Goal: Task Accomplishment & Management: Use online tool/utility

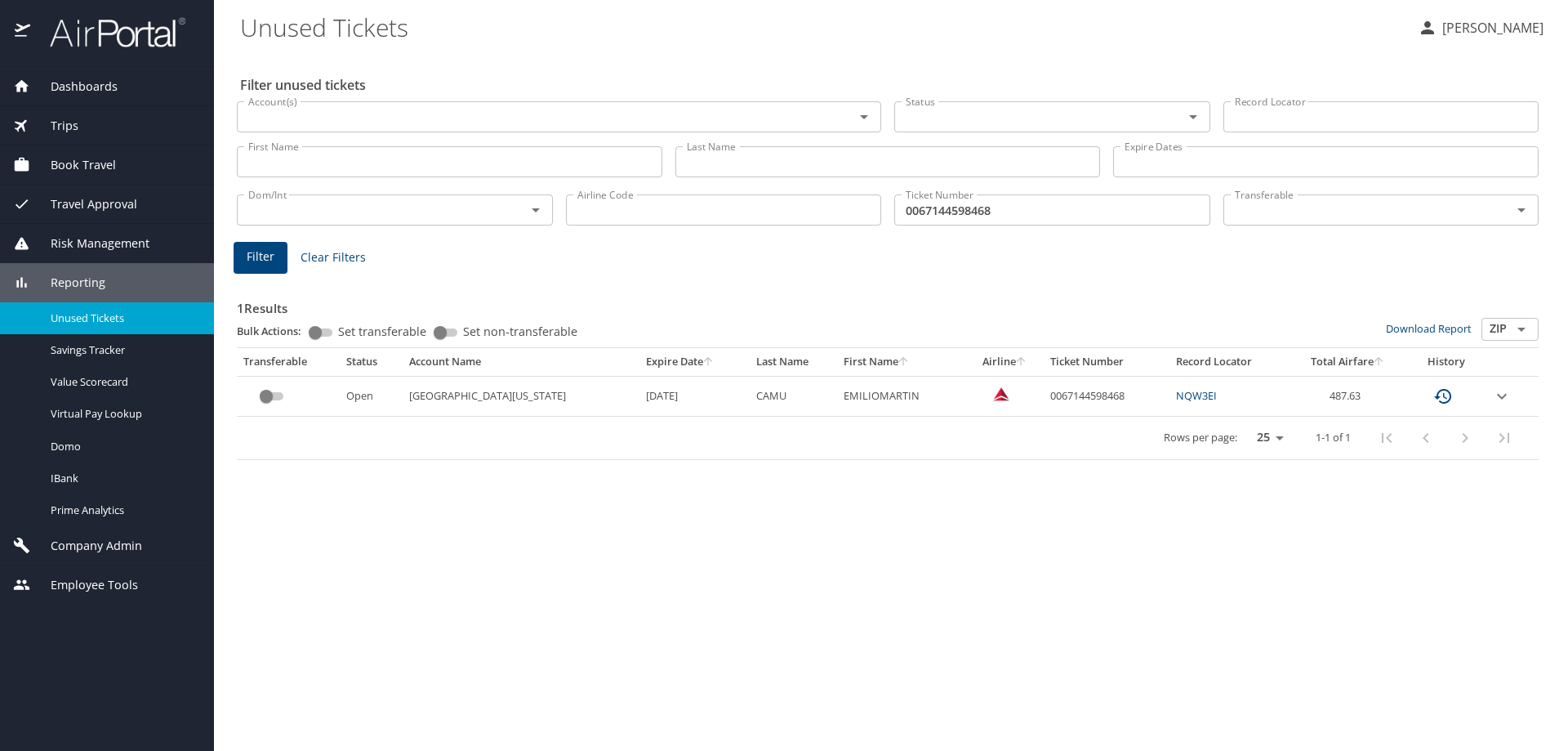
click at [279, 121] on input "Account(s)" at bounding box center [536, 117] width 587 height 21
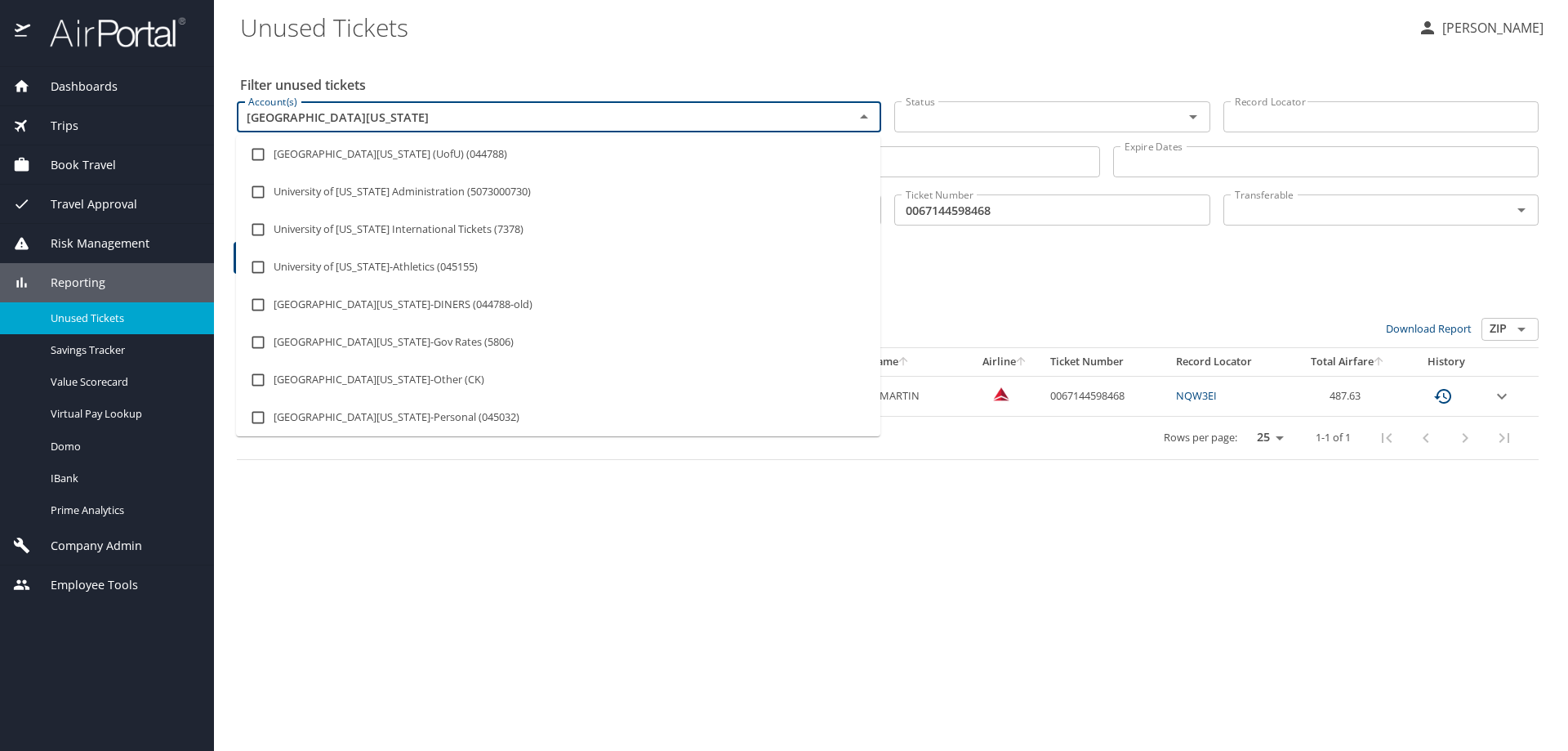
type input "university of utah"
click at [353, 160] on li "University Of Utah (UofU) (044788)" at bounding box center [559, 153] width 645 height 38
checkbox input "true"
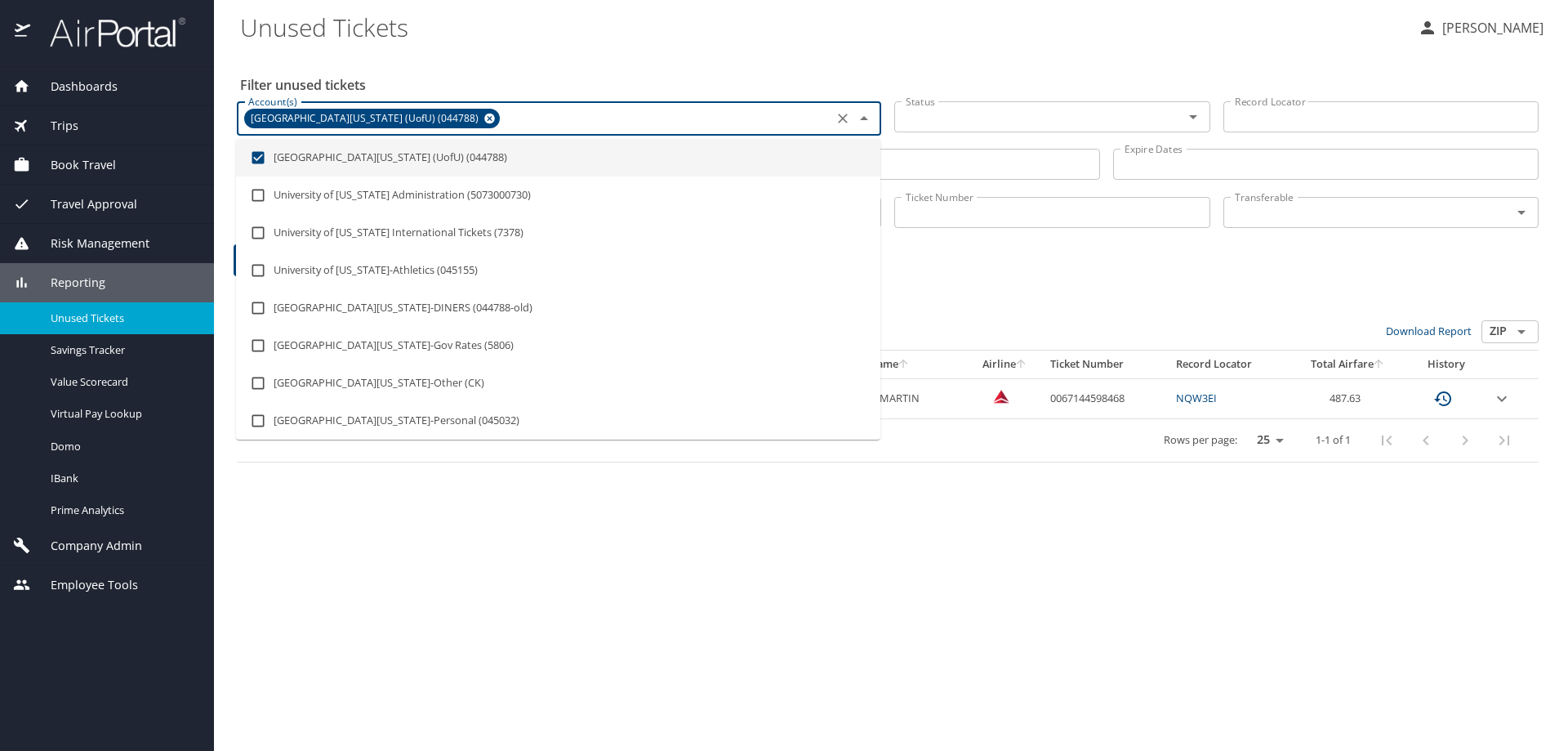
click at [1140, 255] on div "Filter Clear Filters" at bounding box center [888, 260] width 1308 height 32
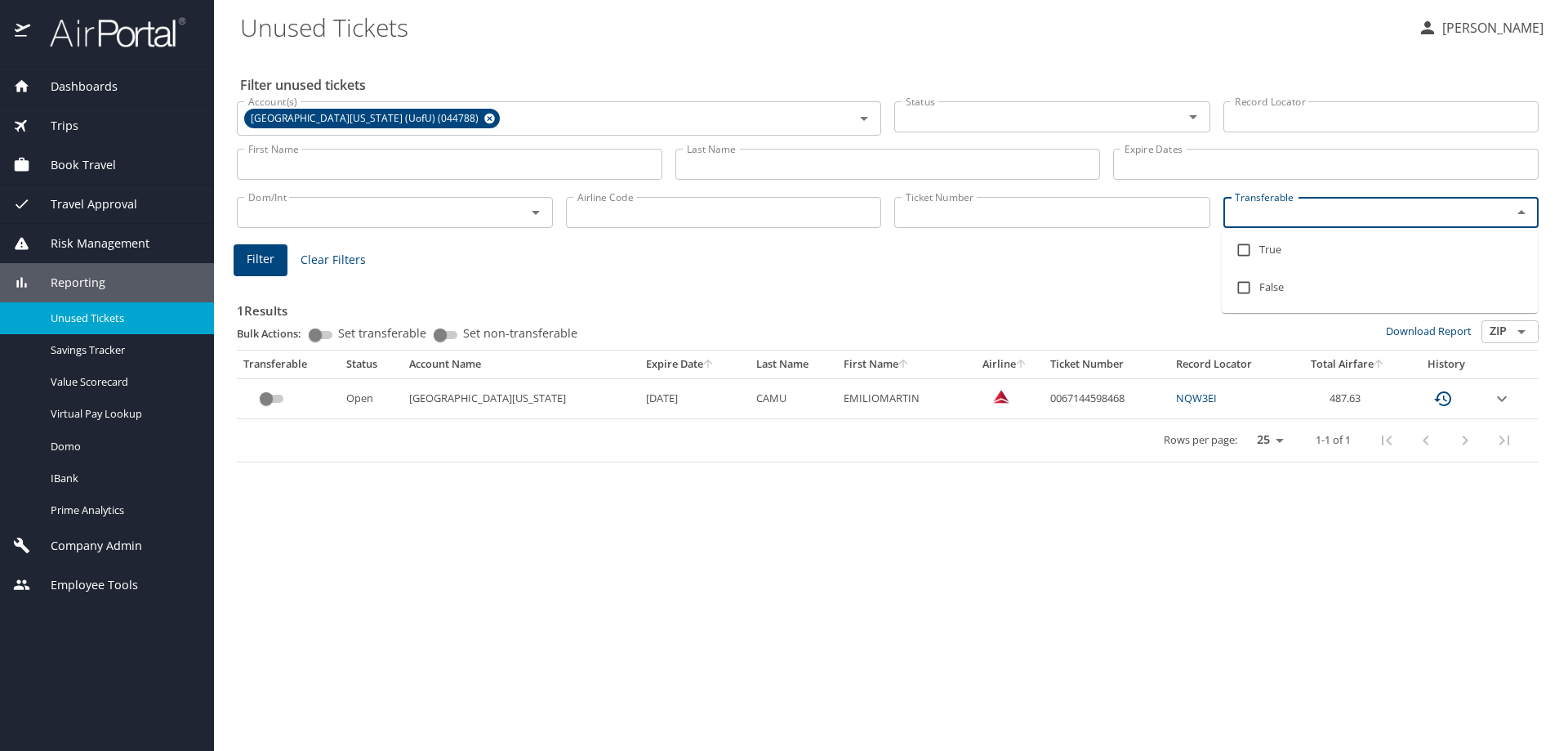
click at [1278, 221] on input "Transferable" at bounding box center [1357, 212] width 258 height 21
click at [1266, 250] on li "True" at bounding box center [1380, 250] width 316 height 38
checkbox input "true"
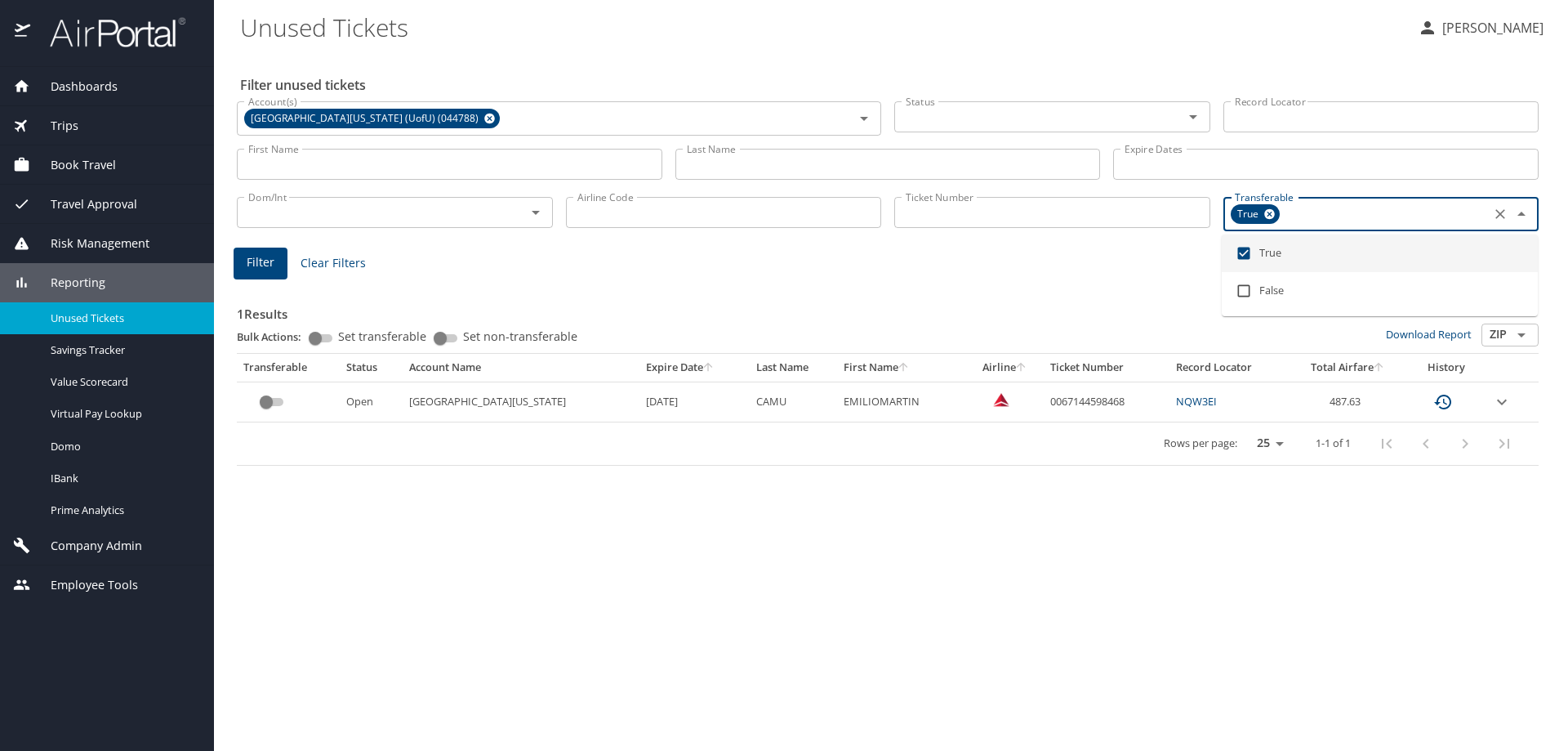
click at [253, 264] on span "Filter" at bounding box center [261, 263] width 28 height 20
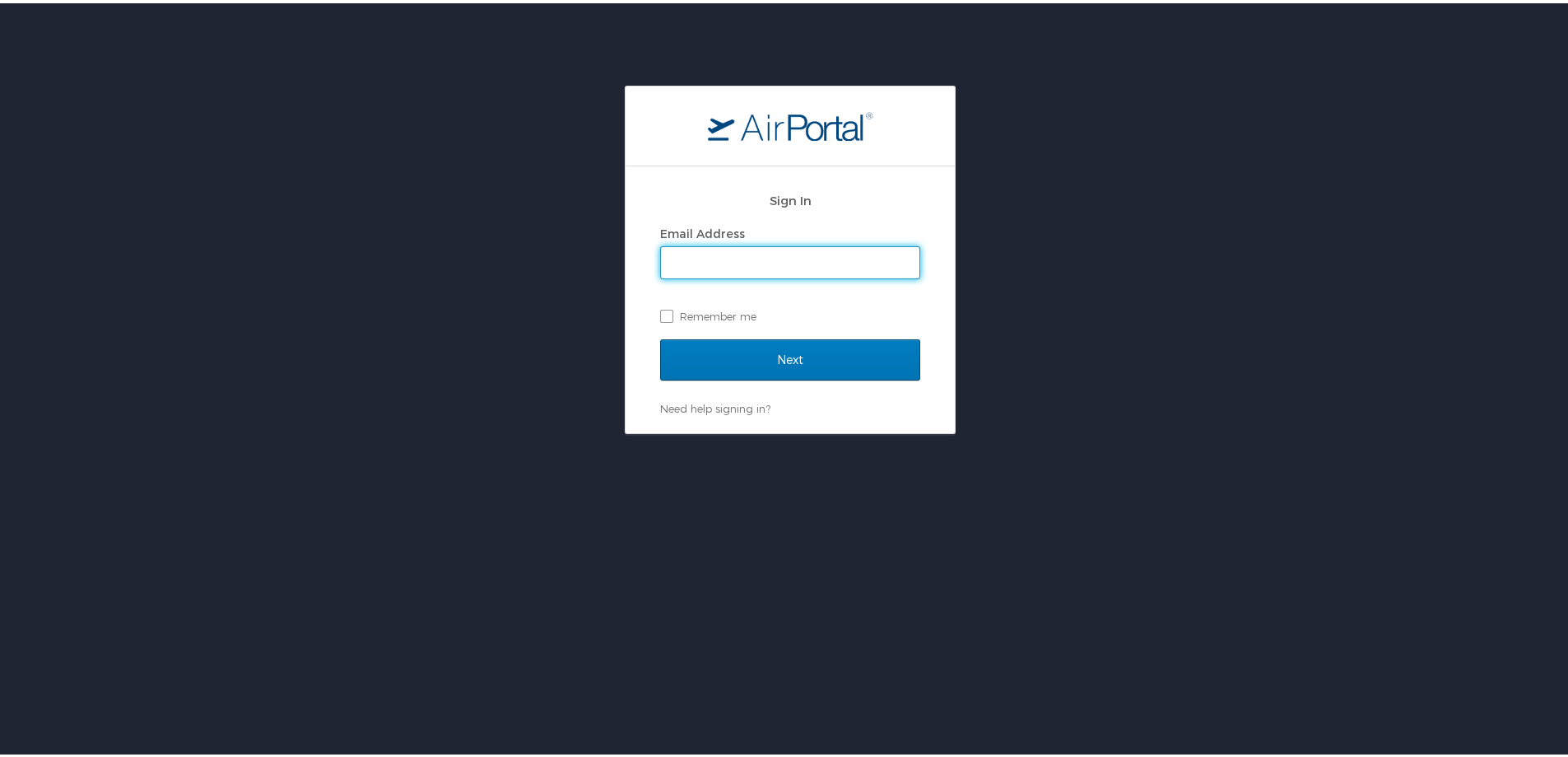
type input "monica.snyder@cbtravel.com"
click at [660, 308] on label "Remember me" at bounding box center [790, 312] width 260 height 24
click at [660, 308] on input "Remember me" at bounding box center [665, 311] width 11 height 11
checkbox input "true"
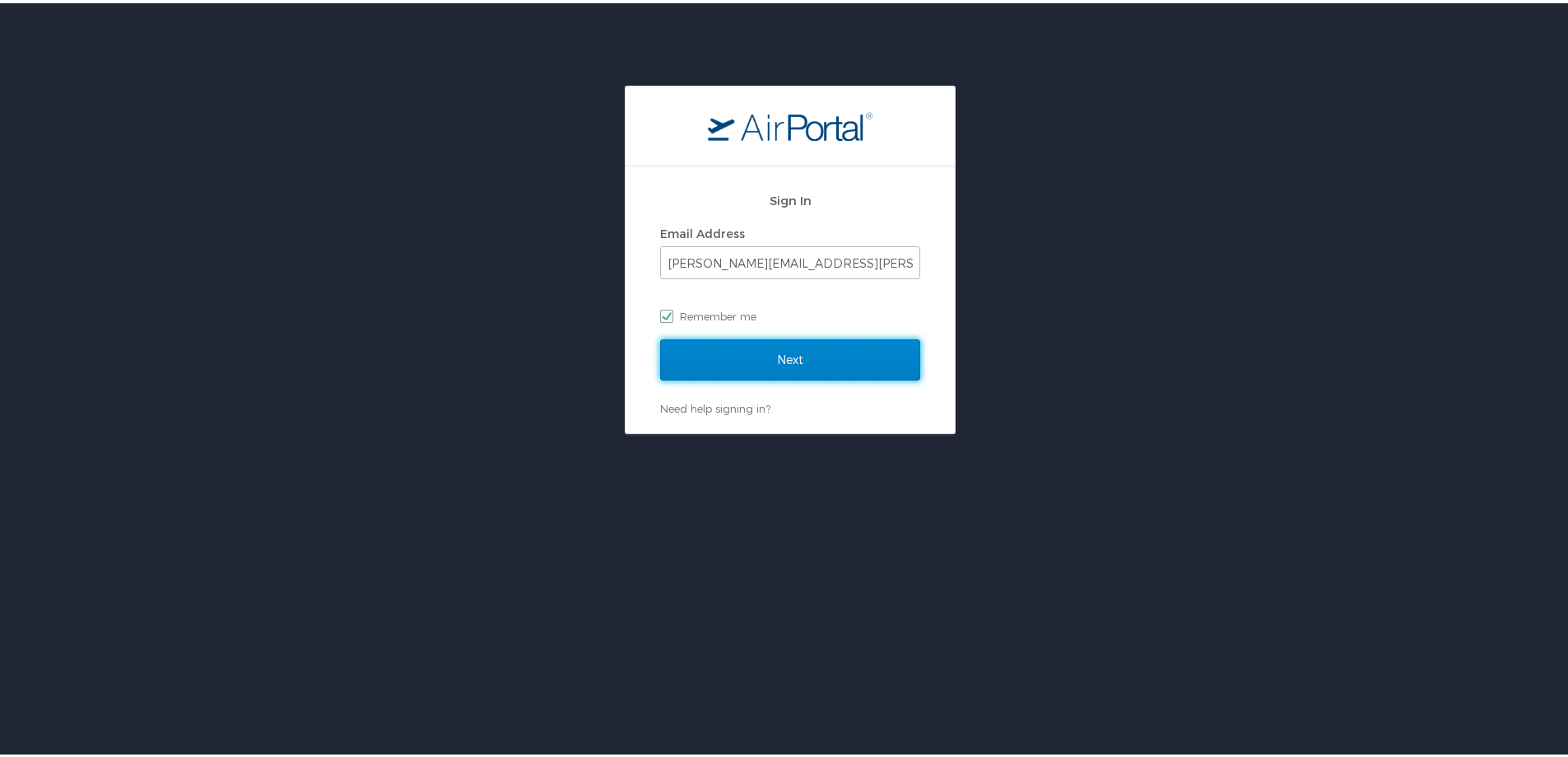
click at [721, 373] on input "Next" at bounding box center [790, 356] width 260 height 41
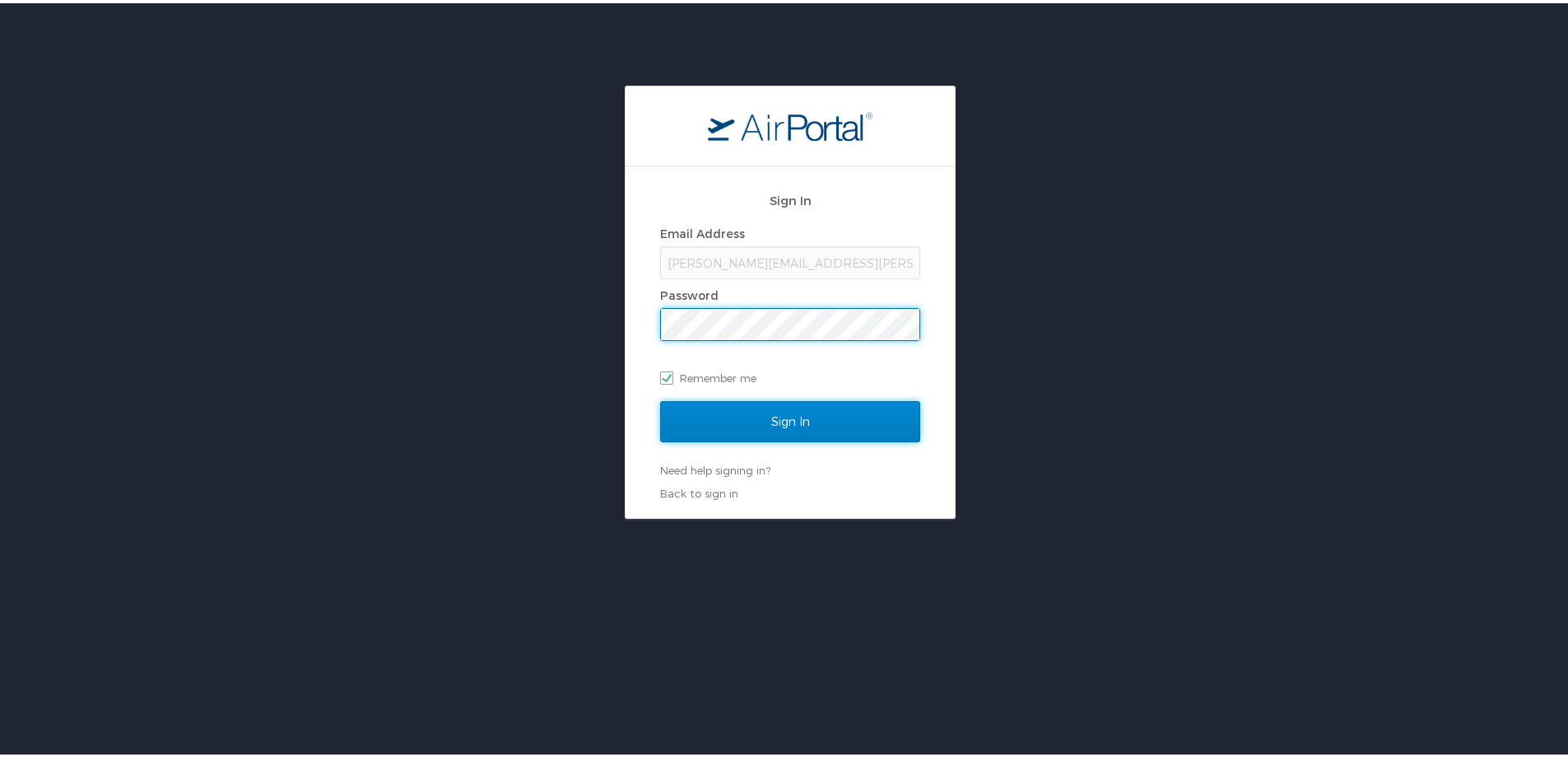
click at [709, 409] on input "Sign In" at bounding box center [790, 418] width 260 height 41
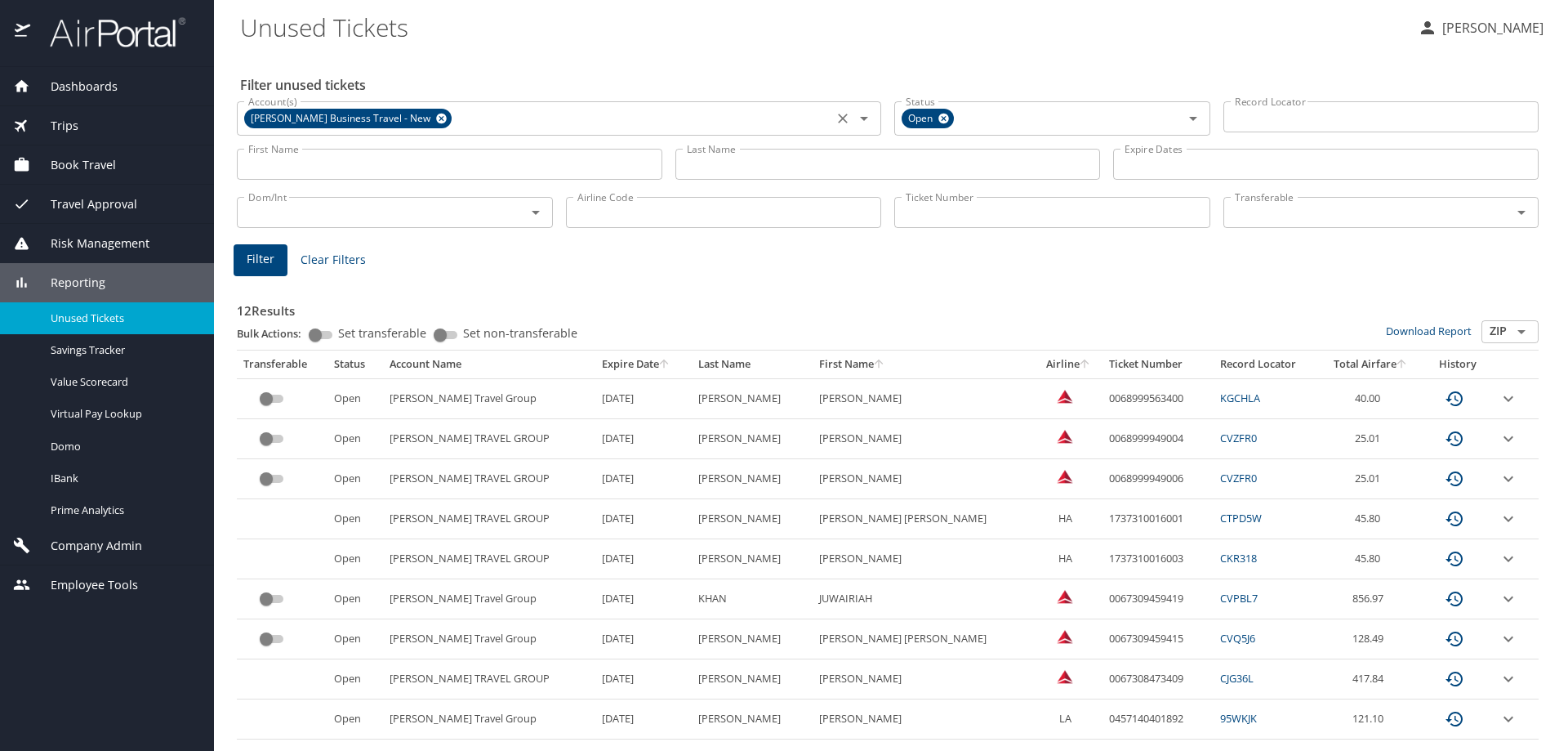
click at [436, 113] on icon at bounding box center [441, 118] width 13 height 18
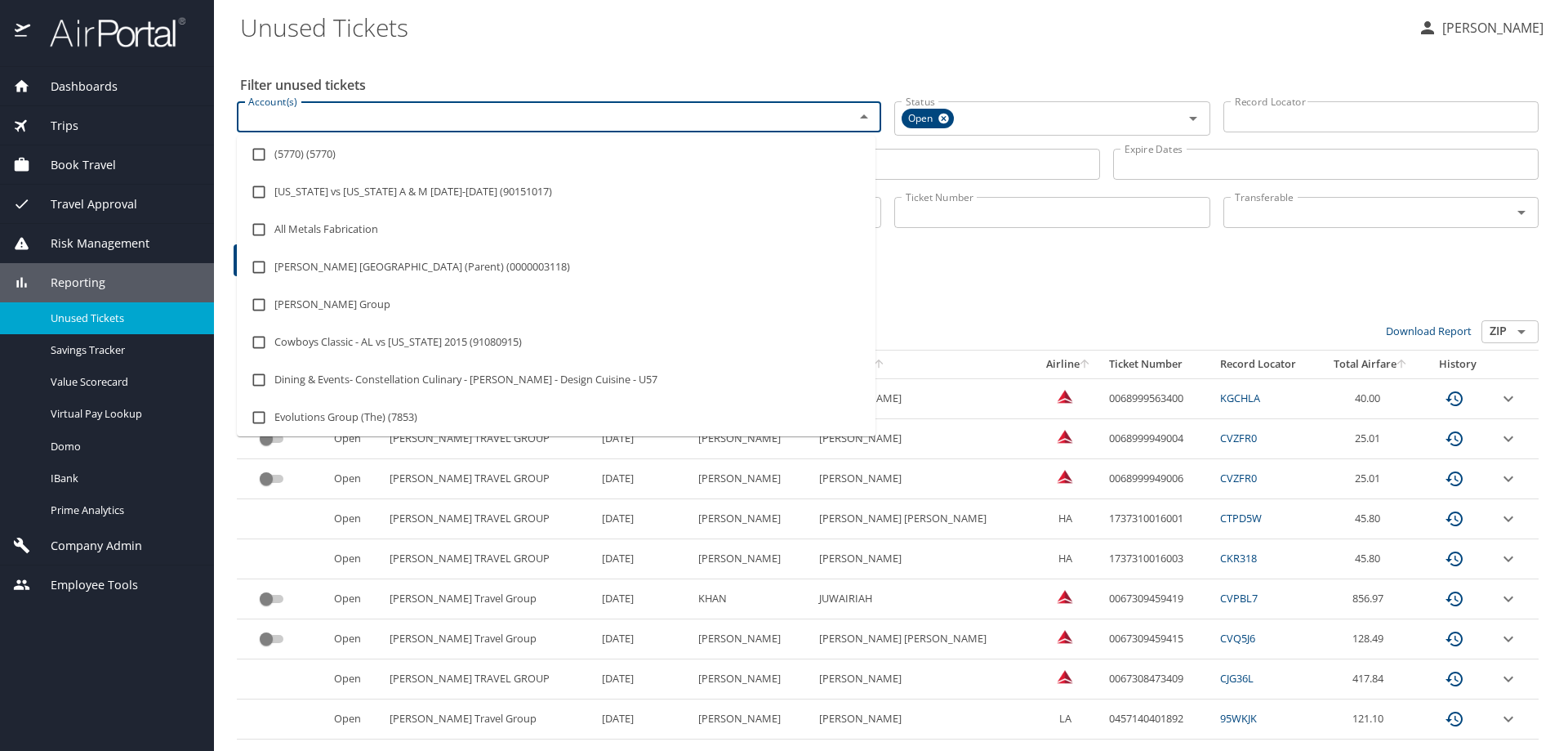
click at [436, 113] on input "Account(s)" at bounding box center [536, 117] width 587 height 21
type input "university of utah"
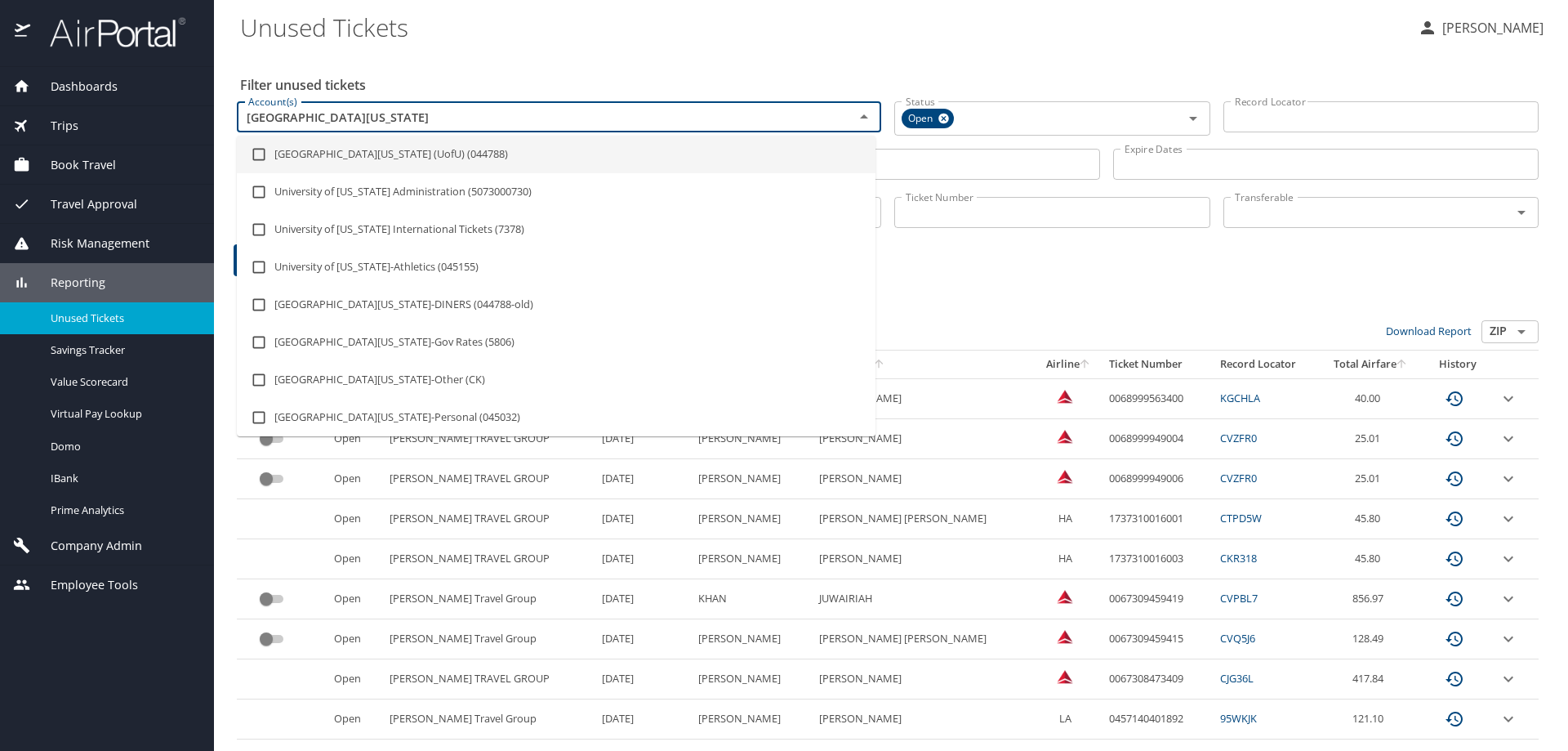
click at [402, 150] on li "University Of Utah (UofU) (044788)" at bounding box center [556, 153] width 639 height 38
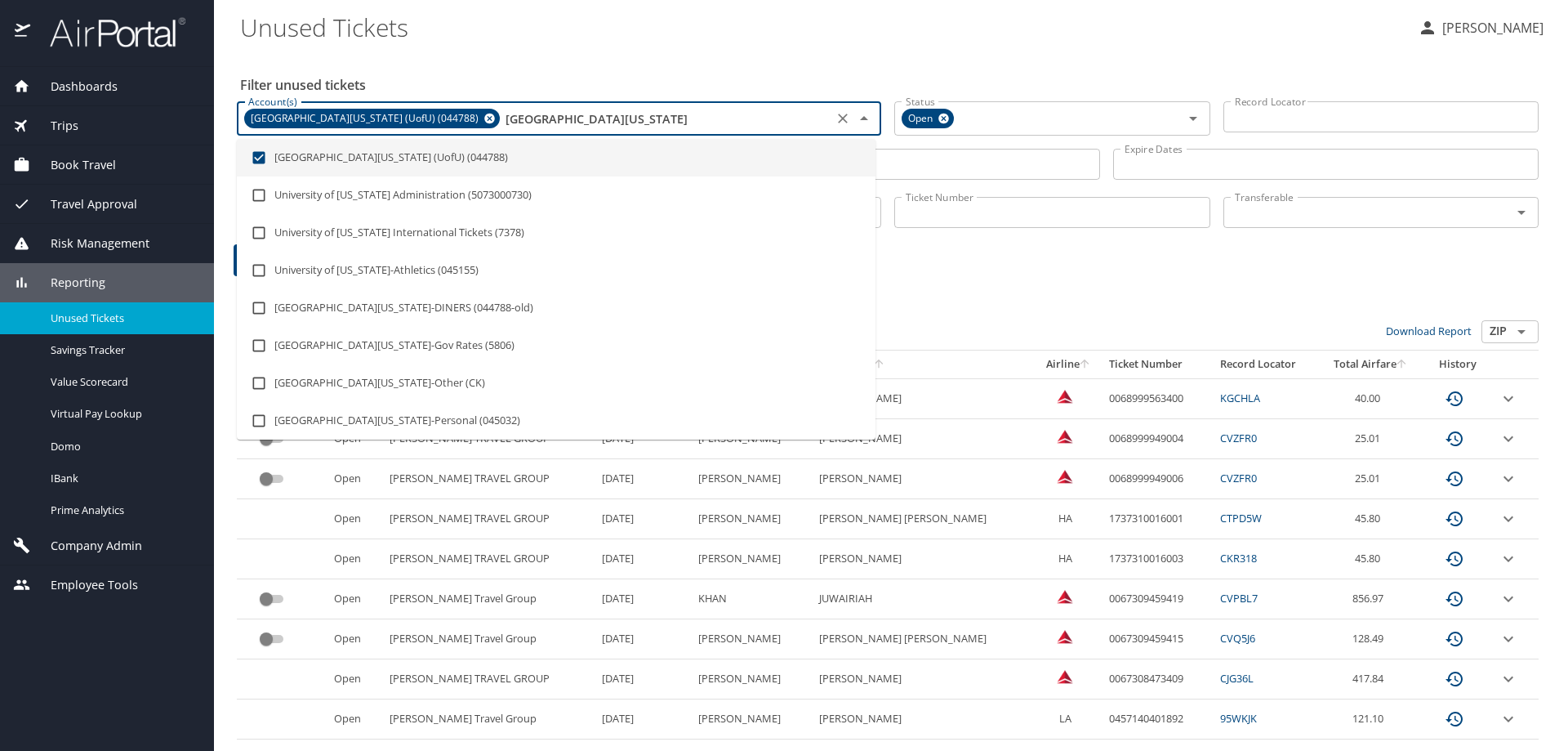
click at [385, 158] on li "University Of Utah (UofU) (044788)" at bounding box center [556, 157] width 639 height 38
checkbox input "false"
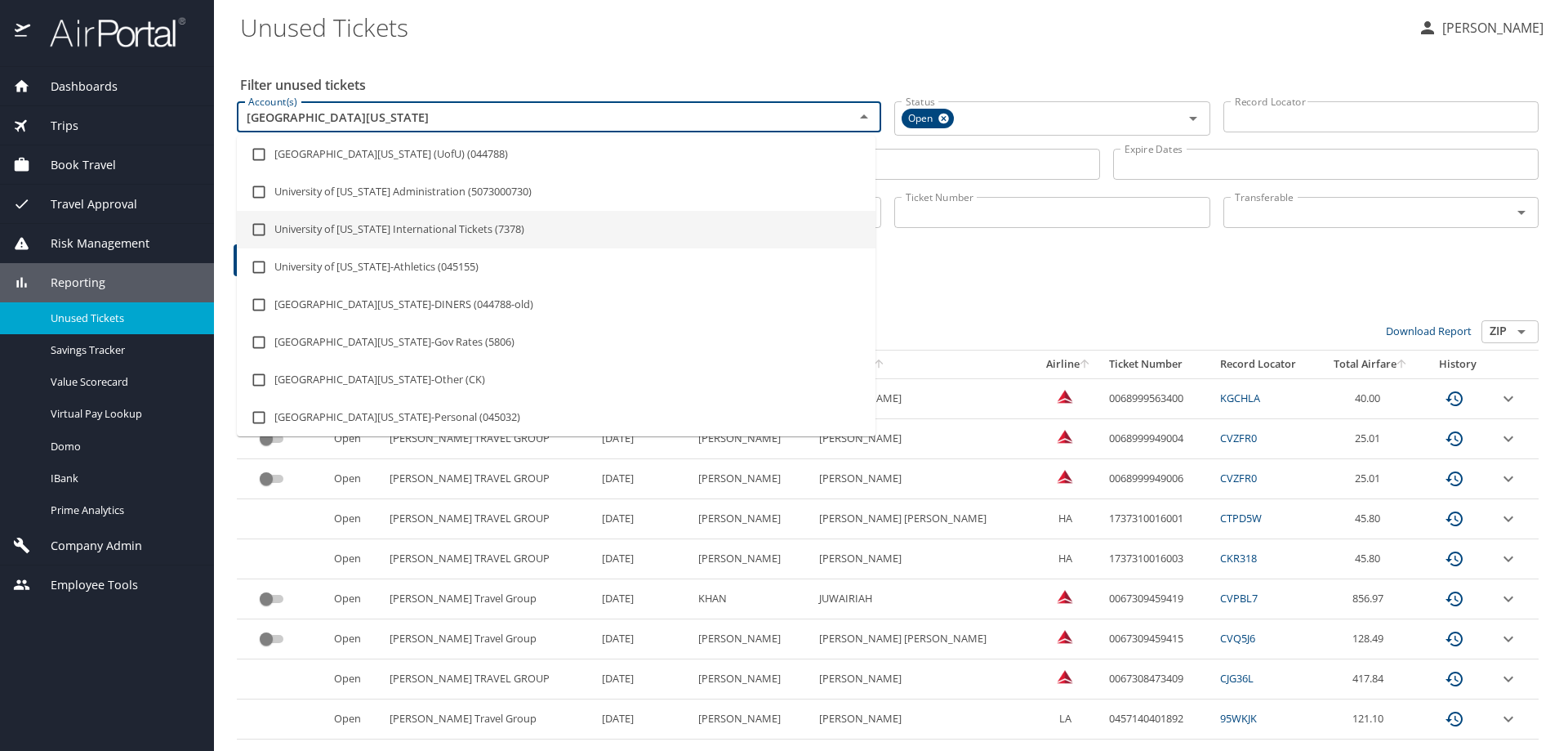
type input "university of utah"
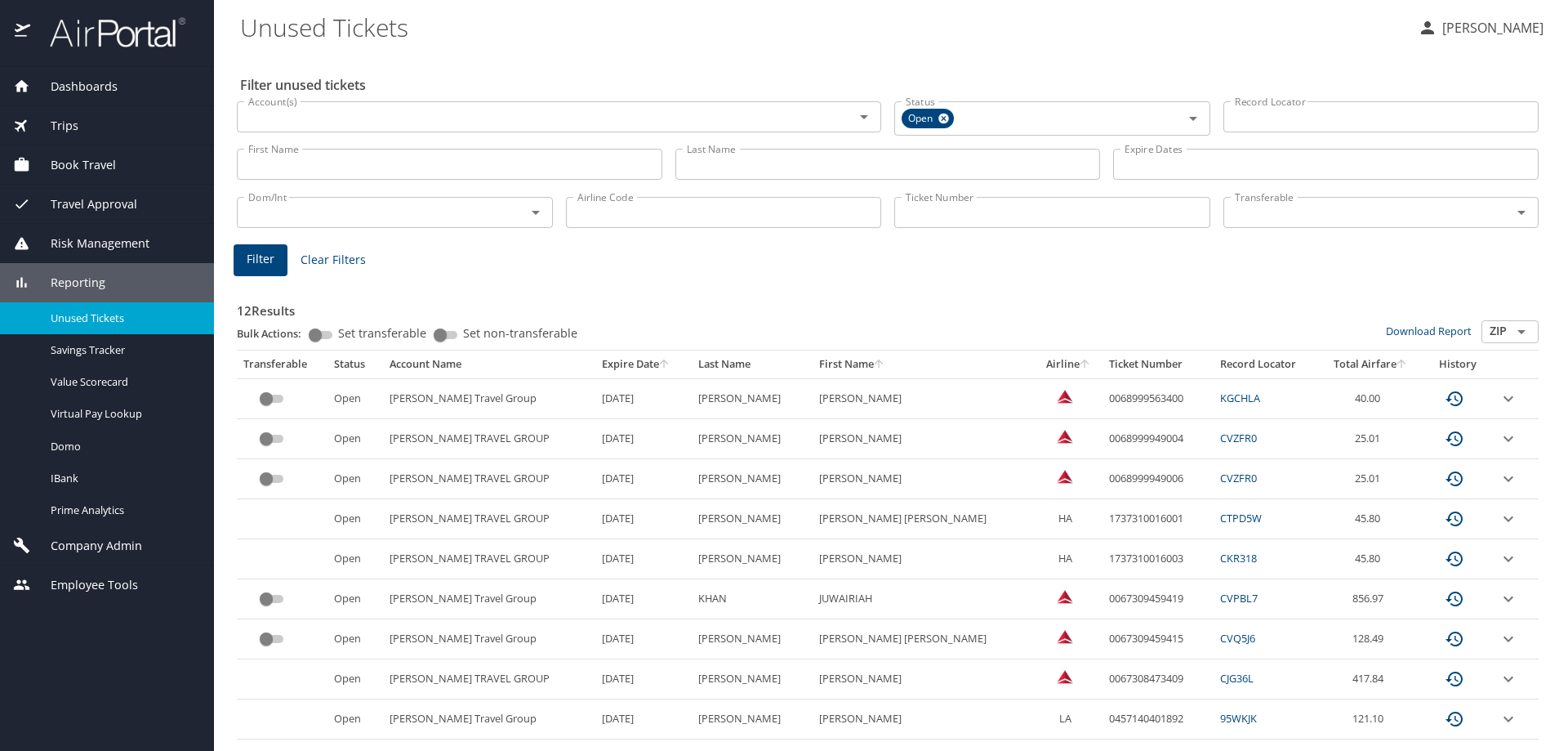
click at [1012, 278] on div "12 Results Bulk Actions: Set transferable Set non-transferable Download Report …" at bounding box center [888, 588] width 1315 height 643
click at [496, 117] on input "Account(s)" at bounding box center [536, 117] width 587 height 21
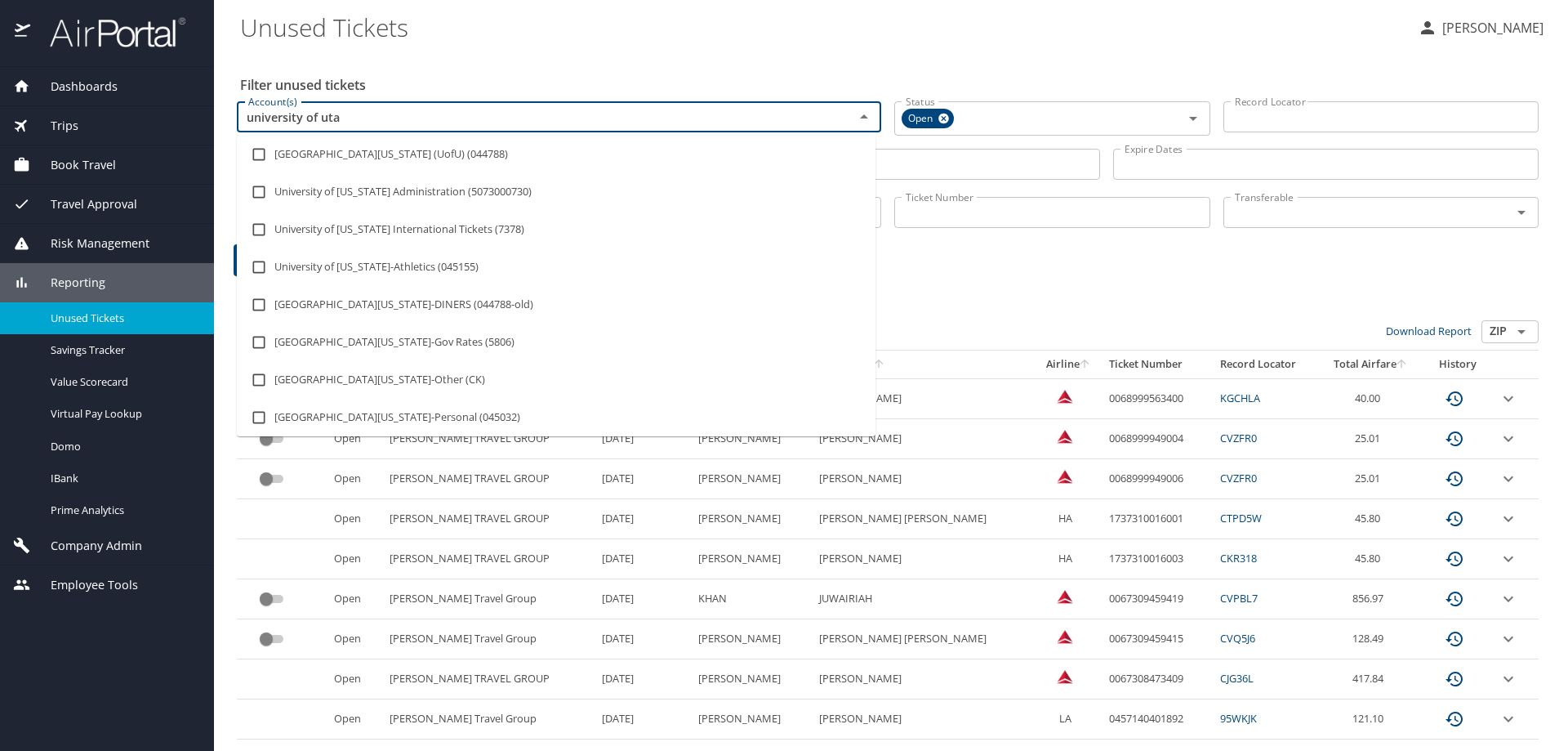
type input "university of utah"
click at [257, 159] on input "checkbox" at bounding box center [259, 154] width 31 height 31
checkbox input "true"
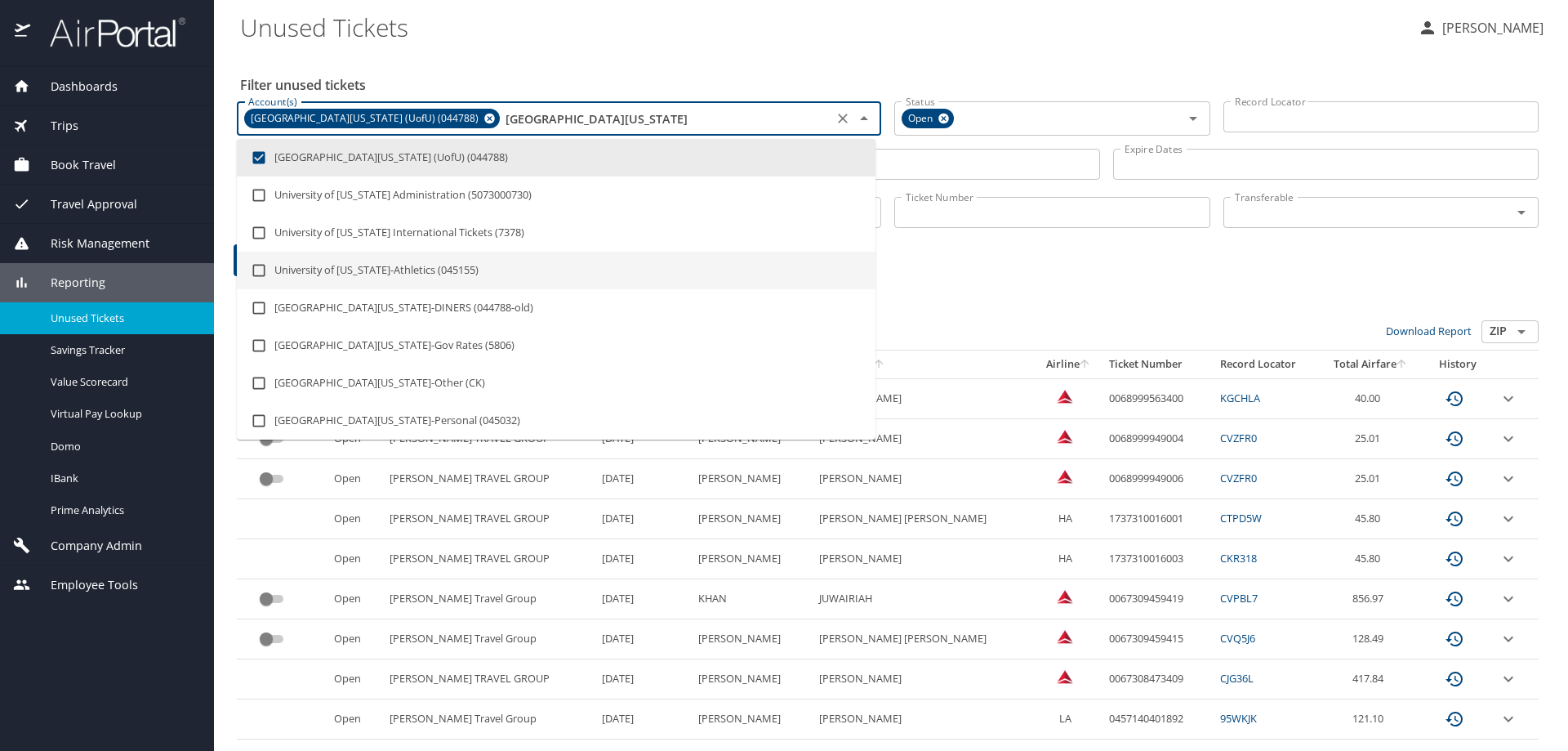
type input "university of utah"
click at [1074, 282] on div "12 Results Bulk Actions: Set transferable Set non-transferable Download Report …" at bounding box center [887, 591] width 1302 height 624
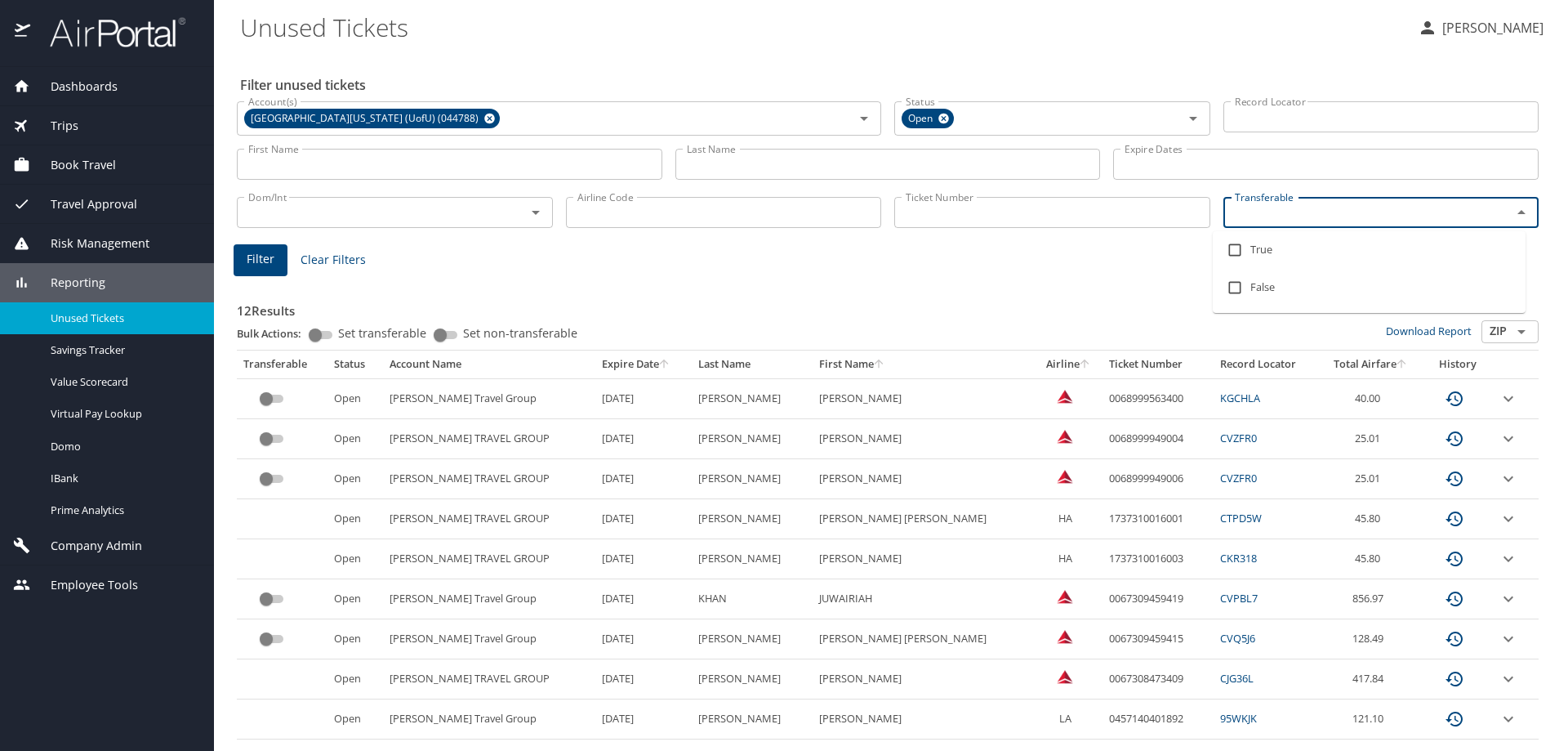
click at [1332, 207] on input "Transferable" at bounding box center [1357, 212] width 258 height 21
click at [1236, 249] on input "checkbox" at bounding box center [1235, 250] width 31 height 31
checkbox input "true"
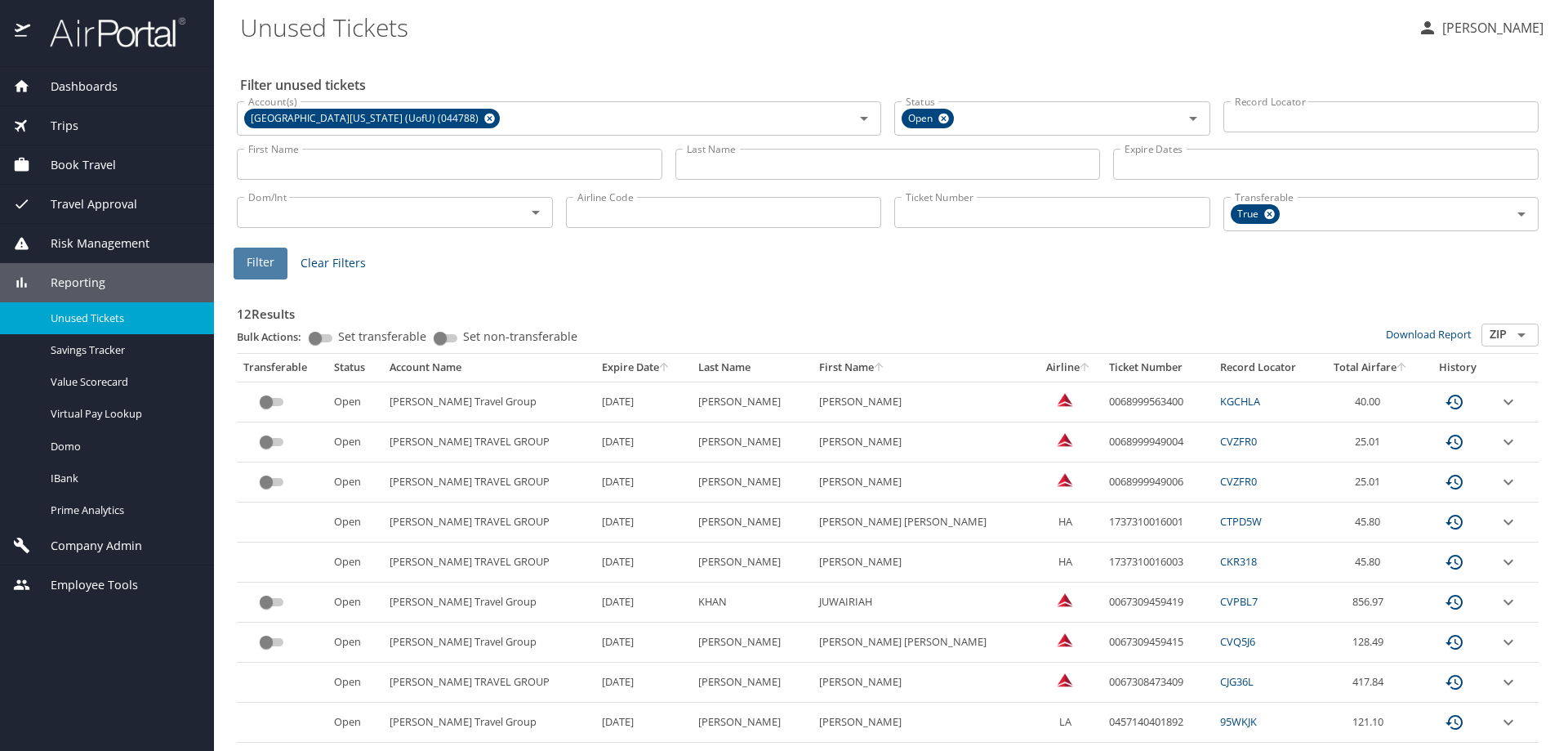
click at [250, 258] on span "Filter" at bounding box center [261, 263] width 28 height 20
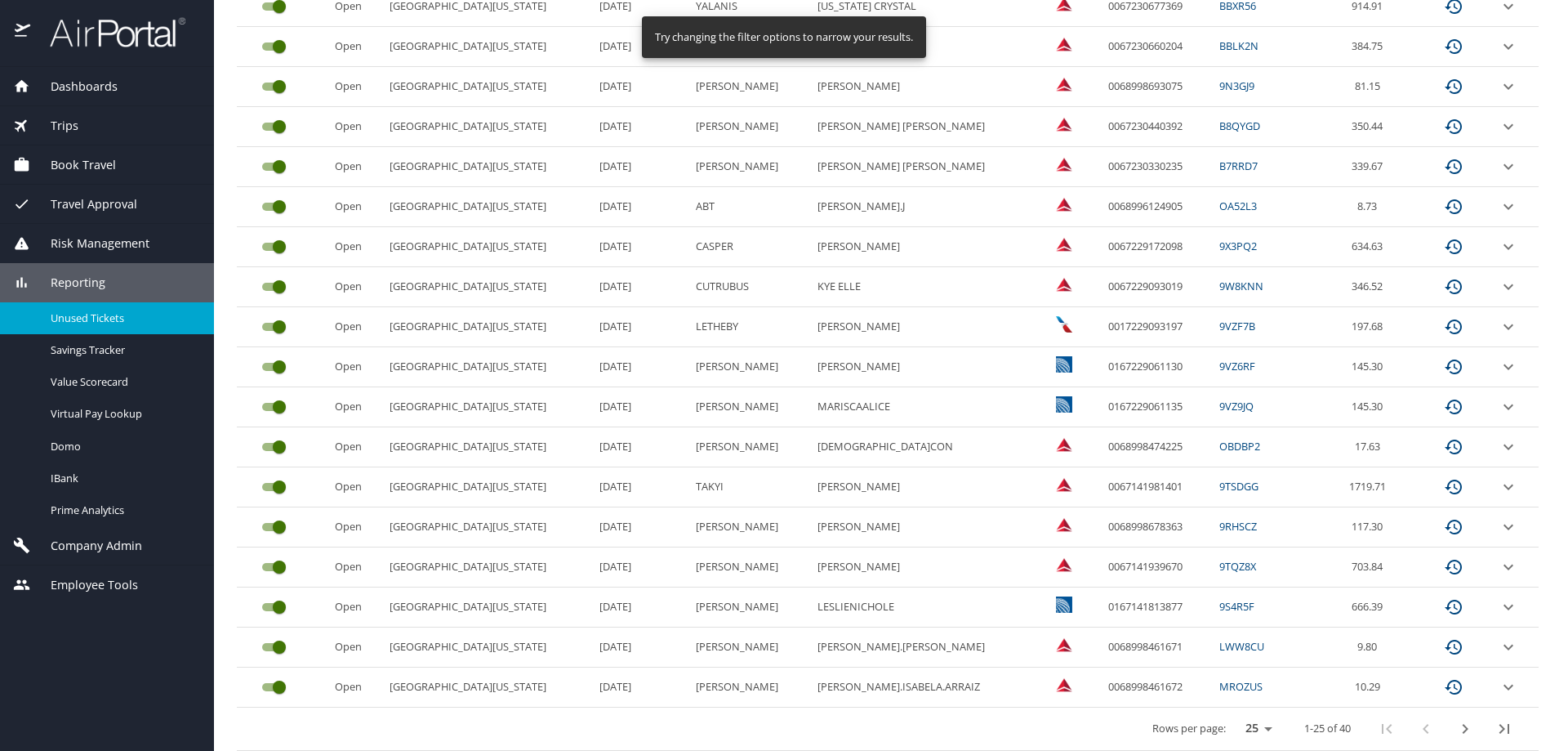
scroll to position [682, 0]
